Goal: Task Accomplishment & Management: Manage account settings

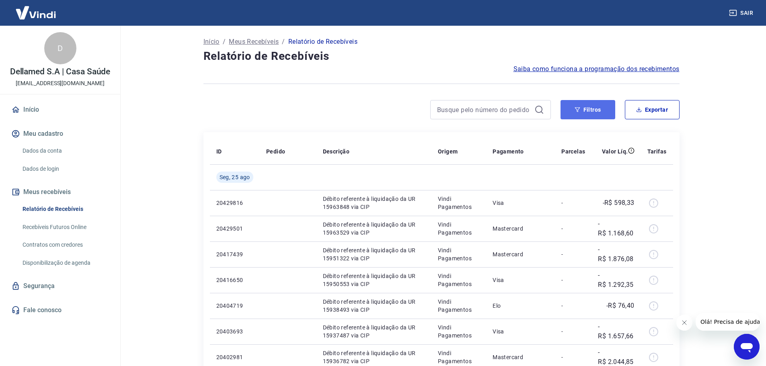
click at [595, 107] on button "Filtros" at bounding box center [587, 109] width 55 height 19
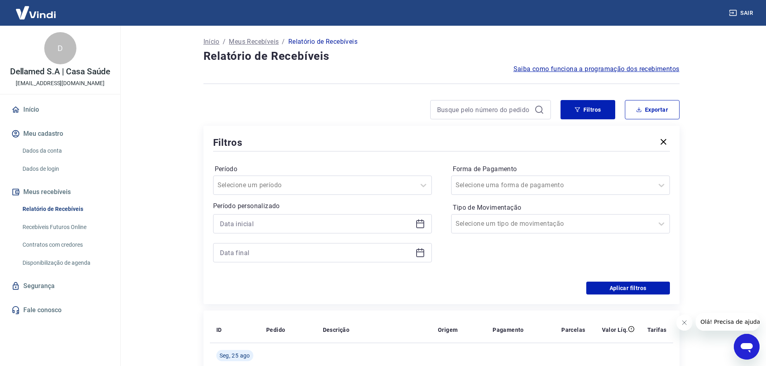
click at [425, 221] on div at bounding box center [322, 223] width 219 height 19
click at [420, 223] on icon at bounding box center [420, 223] width 8 height 1
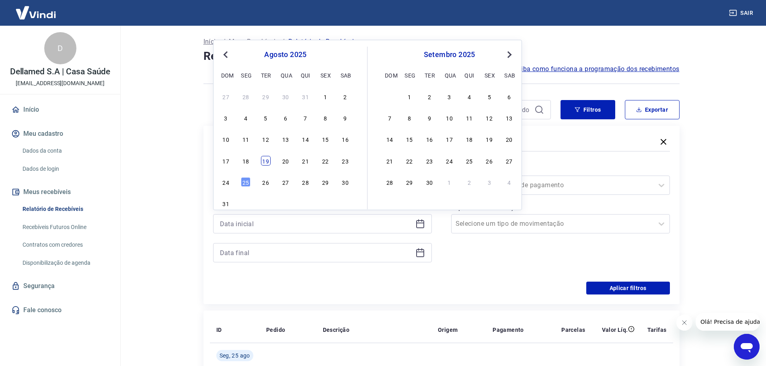
click at [266, 163] on div "19" at bounding box center [266, 161] width 10 height 10
type input "[DATE]"
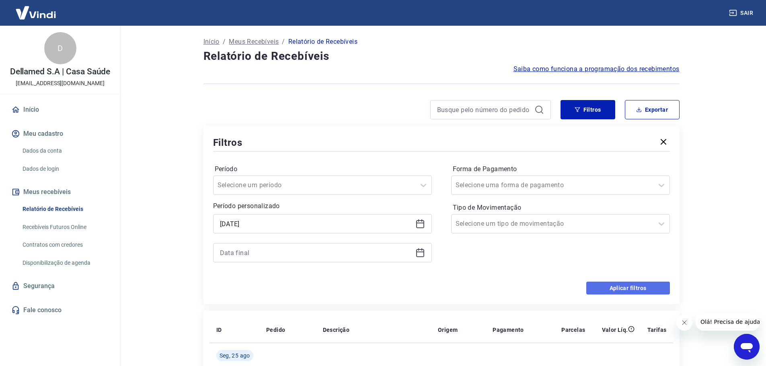
click at [618, 289] on button "Aplicar filtros" at bounding box center [628, 288] width 84 height 13
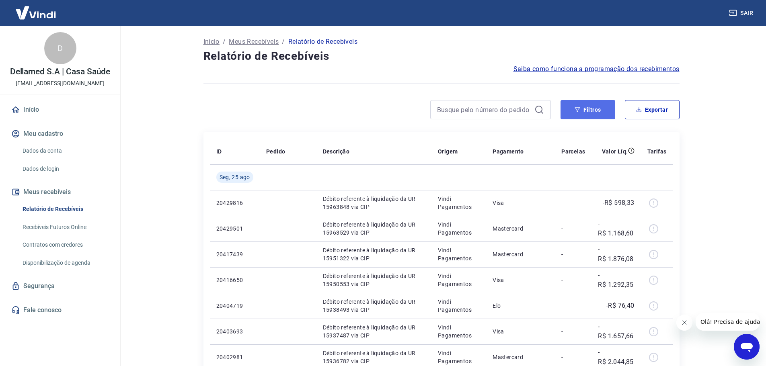
click at [572, 113] on button "Filtros" at bounding box center [587, 109] width 55 height 19
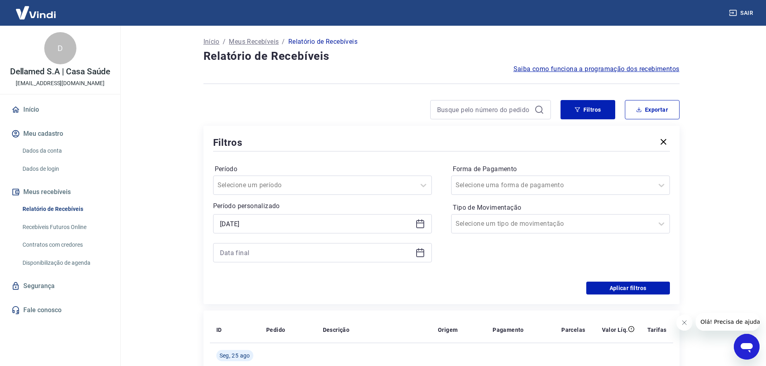
click at [422, 252] on icon at bounding box center [420, 252] width 8 height 1
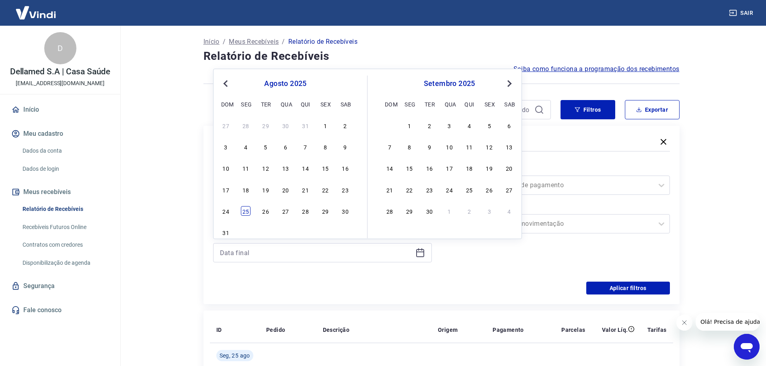
click at [243, 212] on div "25" at bounding box center [246, 211] width 10 height 10
type input "[DATE]"
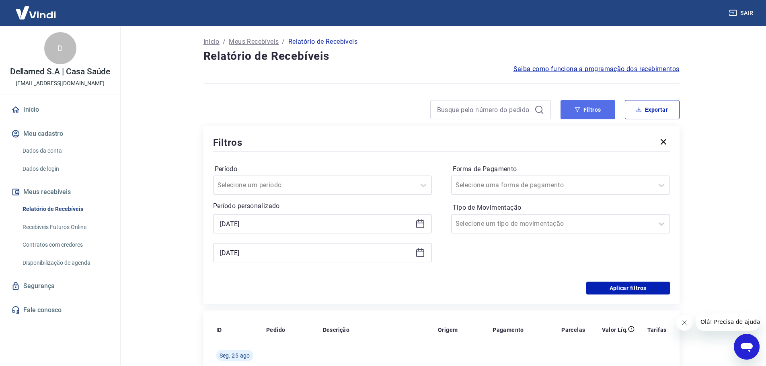
click at [604, 113] on button "Filtros" at bounding box center [587, 109] width 55 height 19
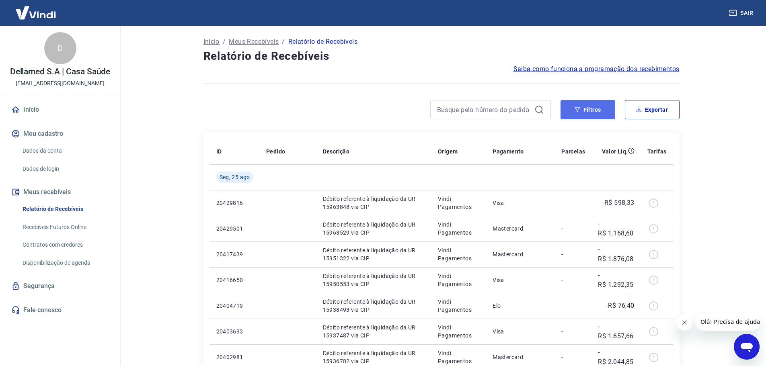
click at [604, 113] on button "Filtros" at bounding box center [587, 109] width 55 height 19
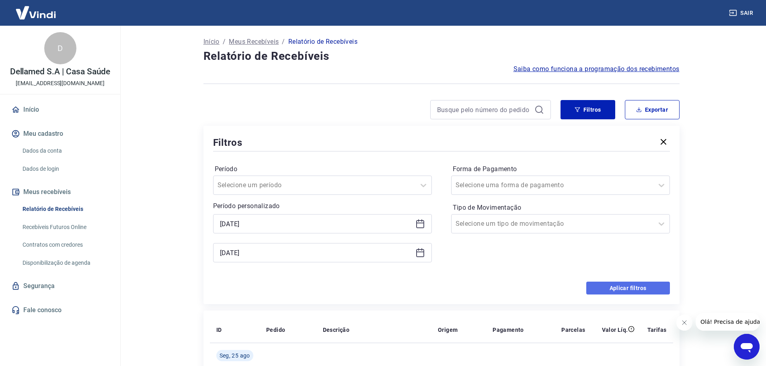
click at [631, 285] on button "Aplicar filtros" at bounding box center [628, 288] width 84 height 13
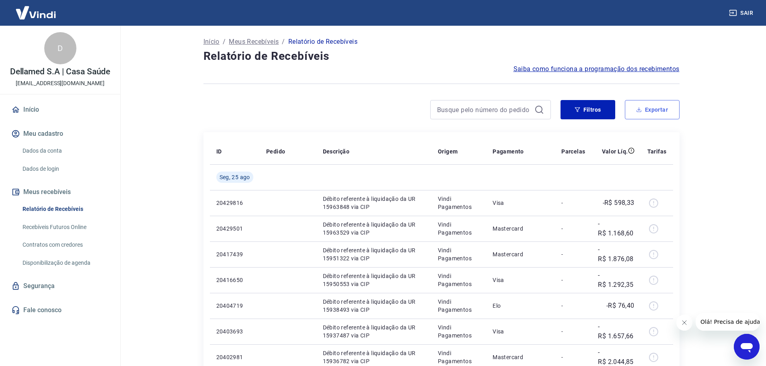
click at [642, 111] on button "Exportar" at bounding box center [651, 109] width 55 height 19
type input "[DATE]"
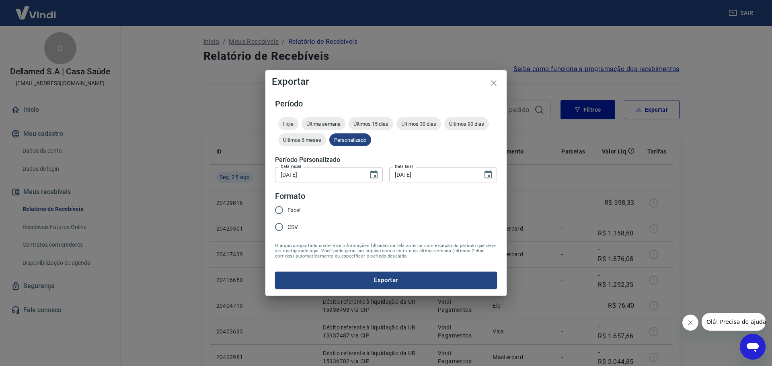
click at [299, 223] on label "CSV" at bounding box center [285, 227] width 30 height 17
click at [287, 223] on input "CSV" at bounding box center [278, 227] width 17 height 17
radio input "true"
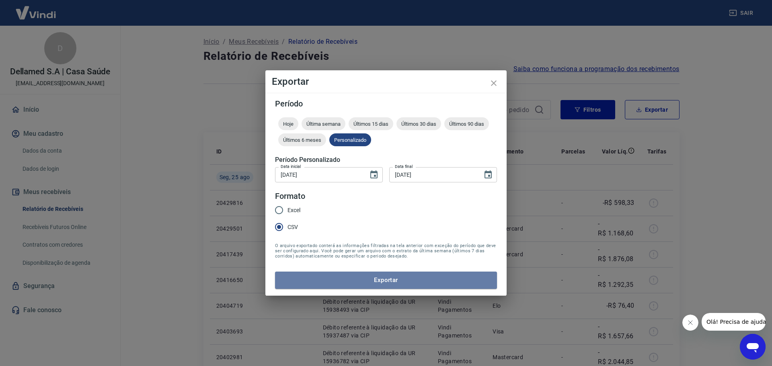
click at [325, 275] on button "Exportar" at bounding box center [386, 280] width 222 height 17
